Goal: Information Seeking & Learning: Learn about a topic

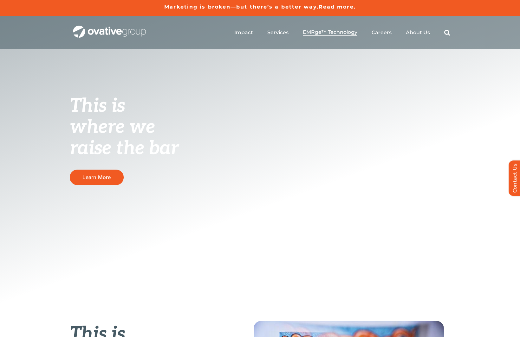
click at [333, 31] on span "EMRge™ Technology" at bounding box center [330, 32] width 54 height 6
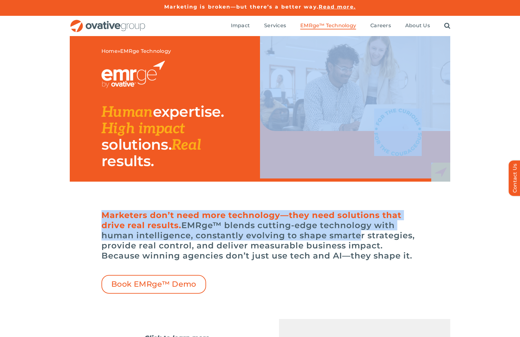
drag, startPoint x: 303, startPoint y: 204, endPoint x: 354, endPoint y: 240, distance: 62.4
click at [354, 240] on h6 "Marketers don’t need more technology—they need solutions that drive real result…" at bounding box center [259, 235] width 317 height 51
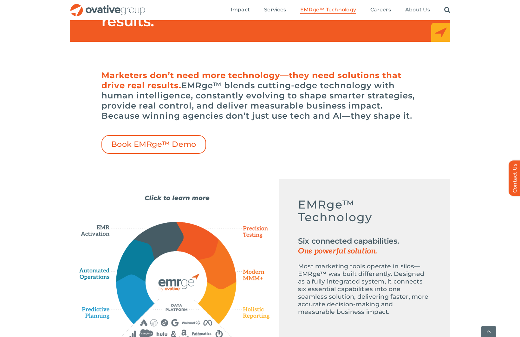
scroll to position [170, 0]
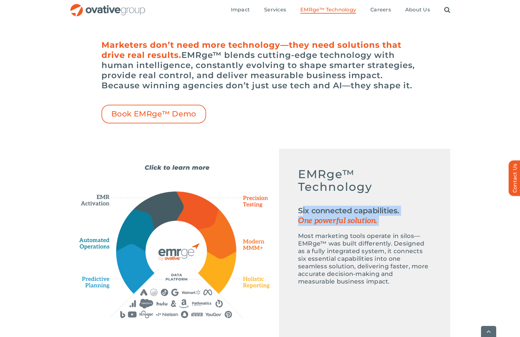
drag, startPoint x: 301, startPoint y: 214, endPoint x: 388, endPoint y: 229, distance: 88.5
click at [388, 229] on div "EMRge™ Technology Six connected capabilities. One powerful solution. Most marke…" at bounding box center [364, 227] width 133 height 118
drag, startPoint x: 384, startPoint y: 222, endPoint x: 312, endPoint y: 205, distance: 73.9
click at [312, 205] on div "EMRge™ Technology Six connected capabilities. One powerful solution. Most marke…" at bounding box center [364, 227] width 133 height 118
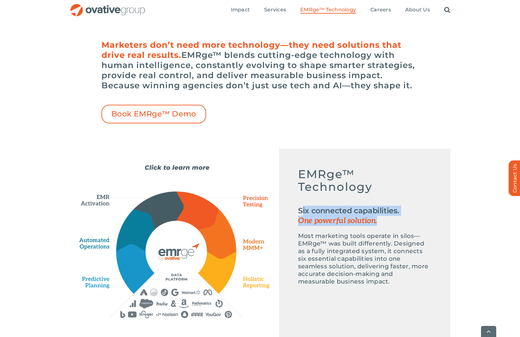
click at [312, 205] on div "EMRge™ Technology Six connected capabilities. One powerful solution. Most marke…" at bounding box center [364, 227] width 133 height 118
drag, startPoint x: 373, startPoint y: 214, endPoint x: 392, endPoint y: 217, distance: 19.0
click at [392, 217] on div "EMRge™ Technology Six connected capabilities. One powerful solution. Most marke…" at bounding box center [364, 227] width 133 height 118
click at [393, 218] on span "One powerful solution." at bounding box center [364, 221] width 133 height 10
drag, startPoint x: 384, startPoint y: 222, endPoint x: 331, endPoint y: 204, distance: 55.4
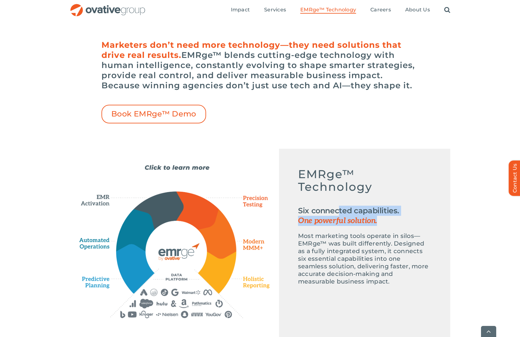
click at [333, 206] on h2 "Six connected capabilities. One powerful solution." at bounding box center [364, 216] width 133 height 20
click at [331, 204] on div "EMRge™ Technology Six connected capabilities. One powerful solution. Most marke…" at bounding box center [364, 227] width 133 height 118
drag, startPoint x: 358, startPoint y: 212, endPoint x: 389, endPoint y: 224, distance: 32.7
click at [389, 224] on div "EMRge™ Technology Six connected capabilities. One powerful solution. Most marke…" at bounding box center [364, 227] width 133 height 118
click at [389, 224] on span "One powerful solution." at bounding box center [364, 221] width 133 height 10
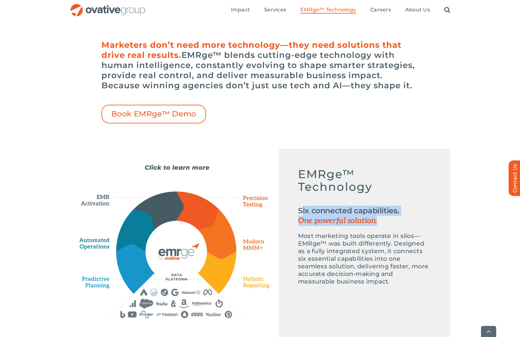
drag, startPoint x: 379, startPoint y: 221, endPoint x: 335, endPoint y: 204, distance: 47.2
click at [335, 204] on div "EMRge™ Technology Six connected capabilities. One powerful solution. Most marke…" at bounding box center [364, 227] width 133 height 118
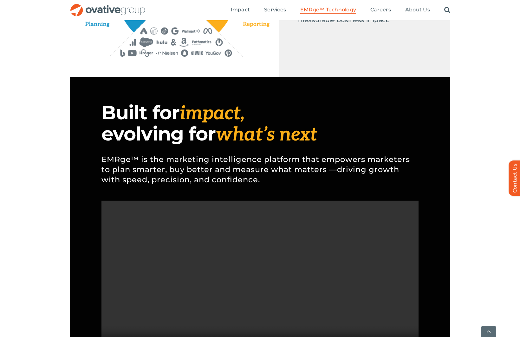
scroll to position [439, 0]
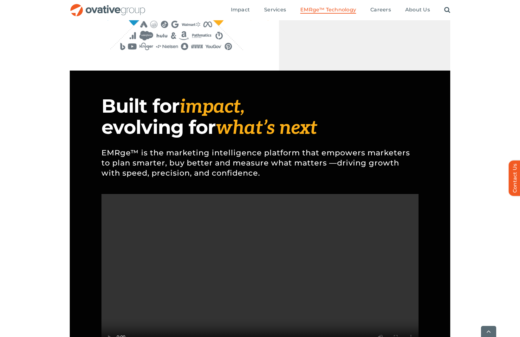
drag, startPoint x: 132, startPoint y: 107, endPoint x: 218, endPoint y: 135, distance: 90.0
click at [218, 135] on h1 "Built for impact, evolving for what’s next" at bounding box center [259, 117] width 317 height 42
click at [217, 135] on h1 "Built for impact, evolving for what’s next" at bounding box center [259, 117] width 317 height 42
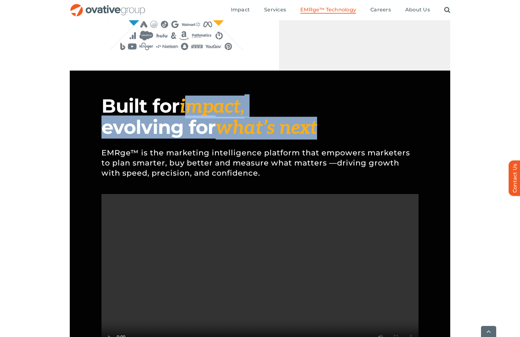
drag, startPoint x: 279, startPoint y: 126, endPoint x: 191, endPoint y: 107, distance: 90.7
click at [191, 108] on h1 "Built for impact, evolving for what’s next" at bounding box center [259, 117] width 317 height 42
click at [188, 106] on span "impact," at bounding box center [211, 107] width 65 height 23
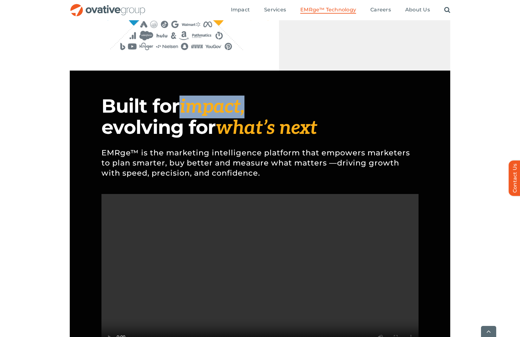
drag, startPoint x: 183, startPoint y: 106, endPoint x: 269, endPoint y: 110, distance: 85.6
click at [269, 110] on h1 "Built for impact, evolving for what’s next" at bounding box center [259, 117] width 317 height 42
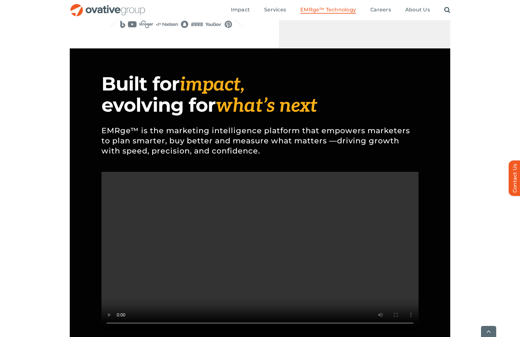
scroll to position [462, 0]
